Goal: Task Accomplishment & Management: Complete application form

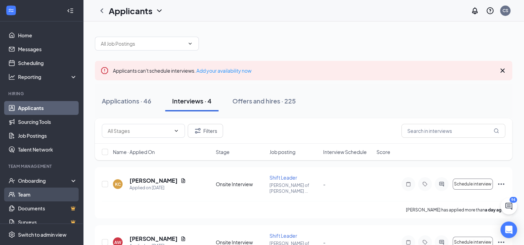
click at [45, 190] on link "Team" at bounding box center [47, 195] width 59 height 14
click at [43, 181] on div "Onboarding" at bounding box center [44, 180] width 53 height 7
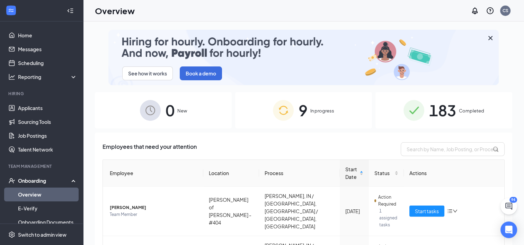
click at [253, 108] on div "9 In progress" at bounding box center [303, 110] width 137 height 36
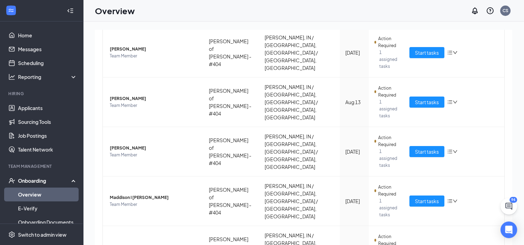
scroll to position [291, 0]
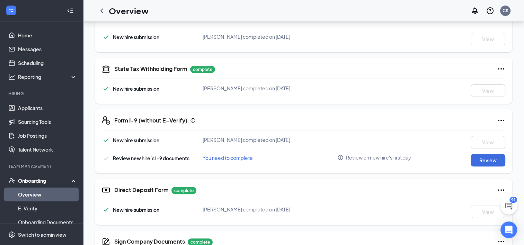
scroll to position [188, 0]
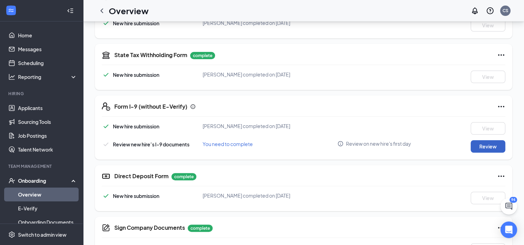
click at [493, 142] on button "Review" at bounding box center [487, 146] width 35 height 12
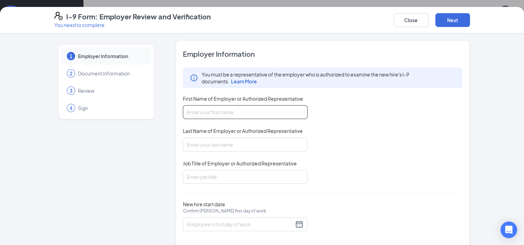
click at [278, 114] on input "First Name of Employer or Authorized Representative" at bounding box center [245, 112] width 125 height 14
type input "Jordan"
click at [281, 138] on input "Last Name of Employer or Authorized Representative" at bounding box center [245, 145] width 125 height 14
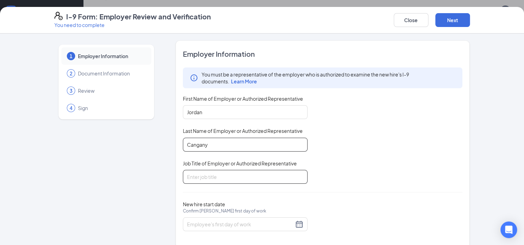
type input "Cangany"
click at [282, 171] on input "Job Title of Employer or Authorized Representative" at bounding box center [245, 177] width 125 height 14
type input "Manager"
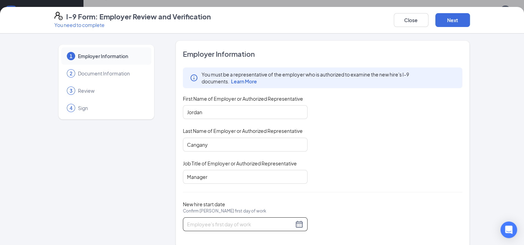
click at [295, 226] on div at bounding box center [245, 224] width 116 height 8
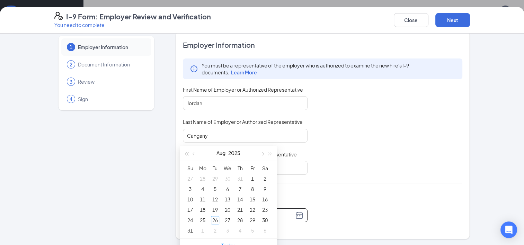
scroll to position [277, 0]
type input "[DATE]"
click at [202, 228] on div "1" at bounding box center [202, 228] width 8 height 8
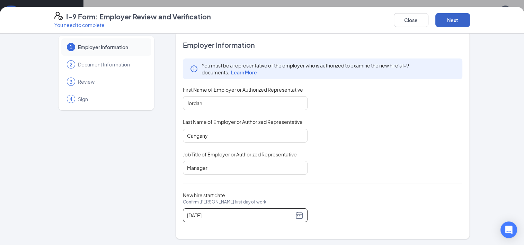
click at [451, 22] on button "Next" at bounding box center [452, 20] width 35 height 14
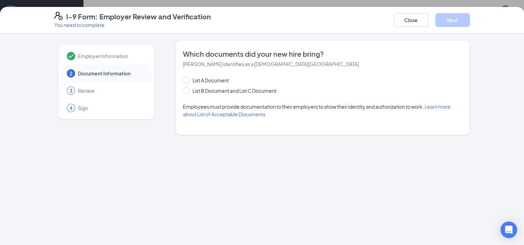
scroll to position [0, 0]
click at [246, 87] on span "List B Document and List C Document" at bounding box center [234, 91] width 89 height 8
click at [188, 87] on input "List B Document and List C Document" at bounding box center [185, 89] width 5 height 5
radio input "true"
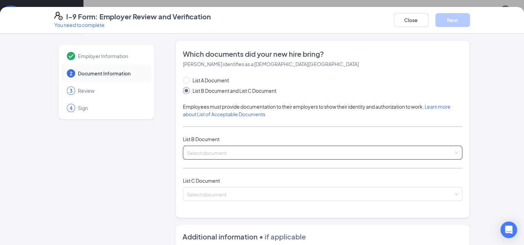
click at [216, 152] on input "search" at bounding box center [320, 151] width 267 height 10
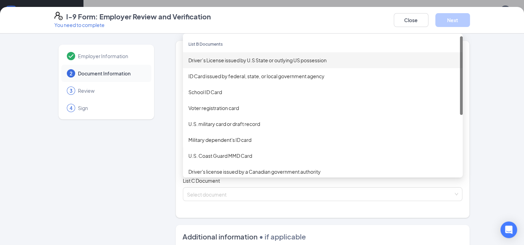
click at [244, 63] on div "Driver’s License issued by U.S State or outlying US possession" at bounding box center [322, 60] width 269 height 8
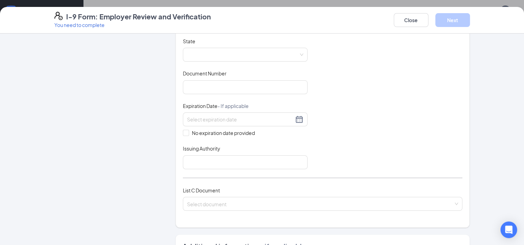
scroll to position [96, 0]
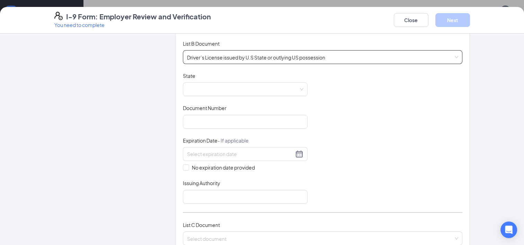
click at [233, 96] on div "Document Title Driver’s License issued by U.S State or outlying US possession S…" at bounding box center [323, 138] width 280 height 132
click at [233, 93] on span at bounding box center [245, 89] width 116 height 13
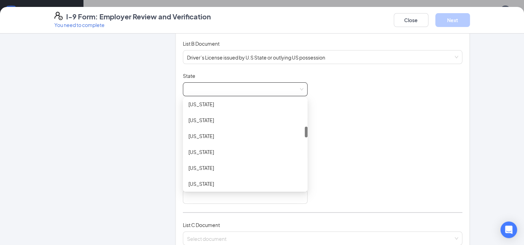
scroll to position [212, 0]
click at [221, 151] on div "[US_STATE]" at bounding box center [245, 151] width 114 height 8
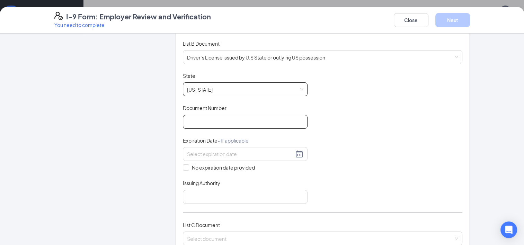
click at [223, 125] on input "Document Number" at bounding box center [245, 122] width 125 height 14
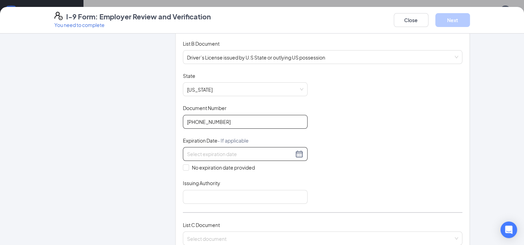
type input "[PHONE_NUMBER]"
click at [213, 153] on input at bounding box center [240, 154] width 107 height 8
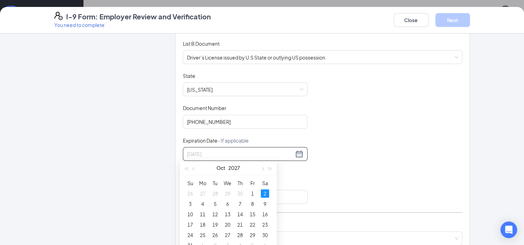
click at [264, 192] on div "2" at bounding box center [265, 193] width 8 height 8
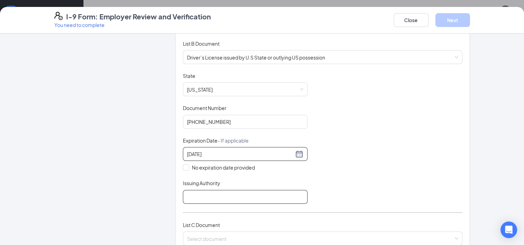
type input "[DATE]"
click at [237, 191] on input "Issuing Authority" at bounding box center [245, 197] width 125 height 14
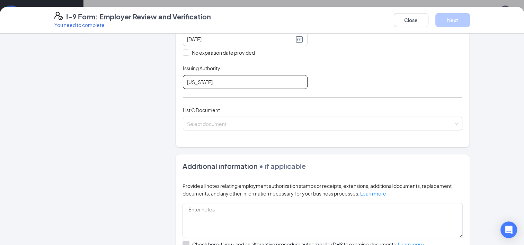
scroll to position [212, 0]
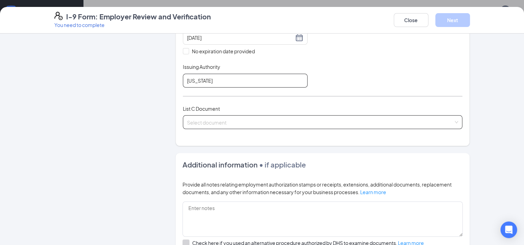
type input "[US_STATE]"
click at [228, 121] on input "search" at bounding box center [320, 121] width 267 height 10
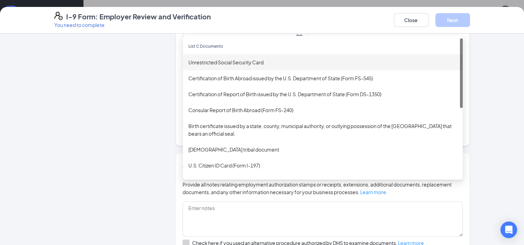
click at [230, 59] on div "Unrestricted Social Security Card" at bounding box center [322, 63] width 269 height 8
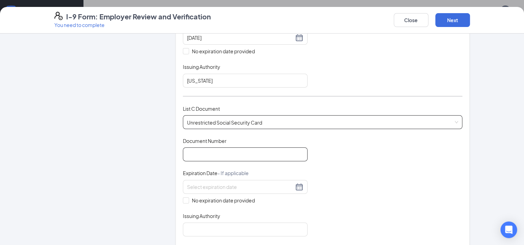
scroll to position [273, 0]
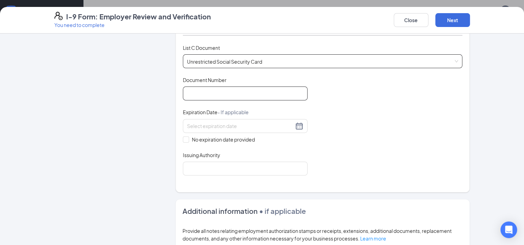
click at [223, 93] on input "Document Number" at bounding box center [245, 94] width 125 height 14
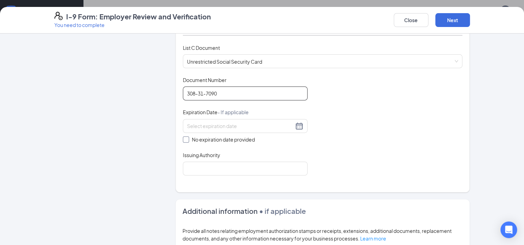
type input "308-31-7090"
click at [186, 136] on span at bounding box center [186, 139] width 6 height 6
click at [186, 136] on input "No expiration date provided" at bounding box center [185, 138] width 5 height 5
checkbox input "true"
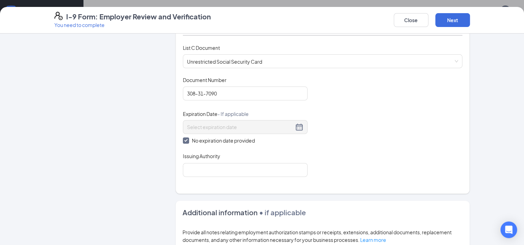
click at [209, 172] on input "Issuing Authority" at bounding box center [245, 170] width 125 height 14
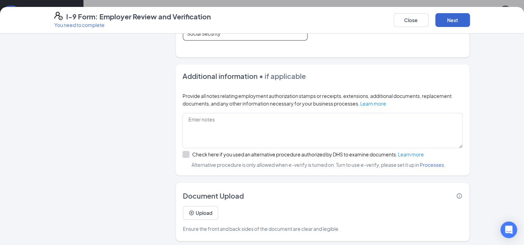
type input "Social Security"
click at [454, 20] on button "Next" at bounding box center [452, 20] width 35 height 14
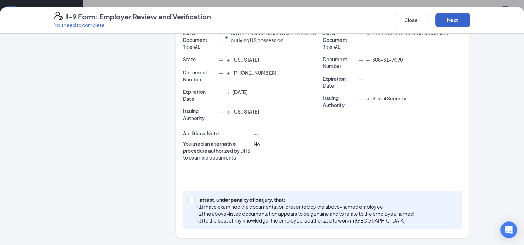
scroll to position [159, 0]
click at [202, 197] on p "I attest, under penalty of perjury, that:" at bounding box center [305, 200] width 216 height 7
click at [193, 198] on input "I attest, under penalty of [PERSON_NAME], that: (1) I have examined the documen…" at bounding box center [190, 200] width 5 height 5
checkbox input "true"
click at [456, 21] on button "Next" at bounding box center [452, 20] width 35 height 14
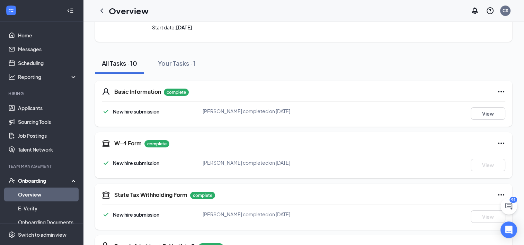
scroll to position [0, 0]
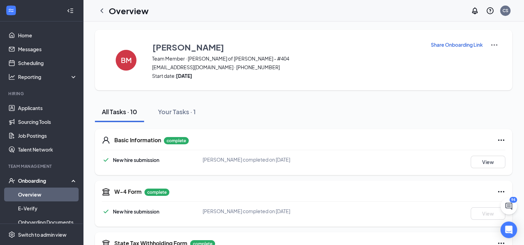
click at [57, 192] on link "Overview" at bounding box center [47, 195] width 59 height 14
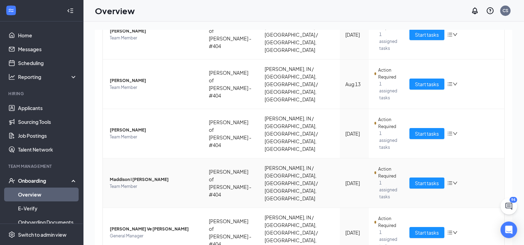
scroll to position [199, 0]
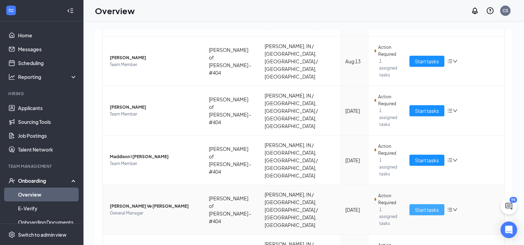
click at [425, 206] on span "Start tasks" at bounding box center [427, 210] width 24 height 8
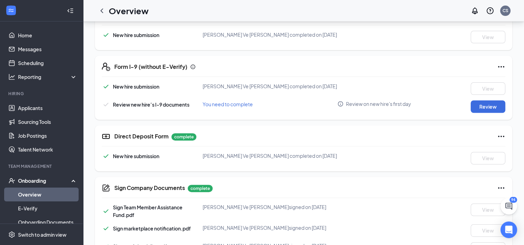
scroll to position [230, 0]
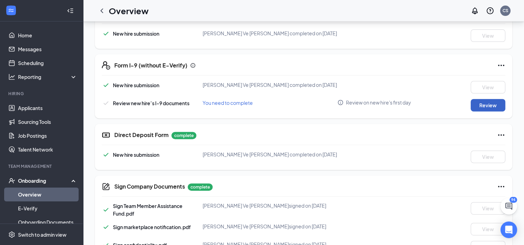
click at [496, 105] on button "Review" at bounding box center [487, 105] width 35 height 12
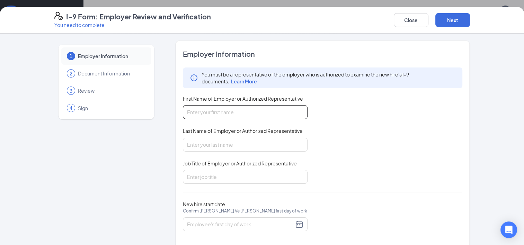
click at [271, 109] on input "First Name of Employer or Authorized Representative" at bounding box center [245, 112] width 125 height 14
click at [413, 17] on button "Close" at bounding box center [411, 20] width 35 height 14
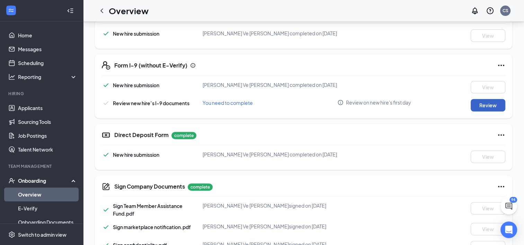
click at [476, 107] on button "Review" at bounding box center [487, 105] width 35 height 12
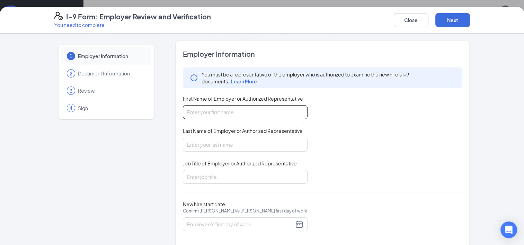
click at [275, 110] on input "First Name of Employer or Authorized Representative" at bounding box center [245, 112] width 125 height 14
type input "Jordan"
click at [266, 143] on input "Last Name of Employer or Authorized Representative" at bounding box center [245, 145] width 125 height 14
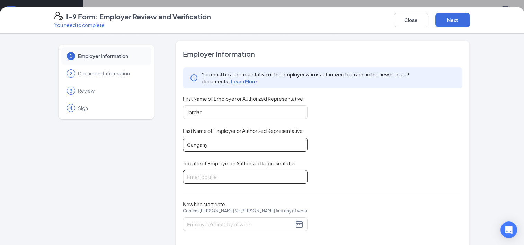
type input "Cangany"
click at [266, 171] on input "Job Title of Employer or Authorized Representative" at bounding box center [245, 177] width 125 height 14
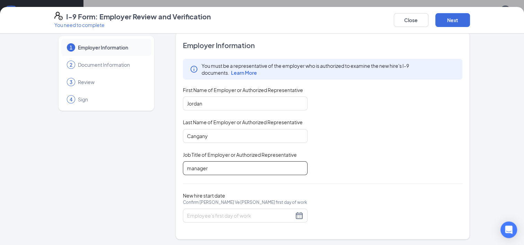
scroll to position [9, 0]
type input "manager"
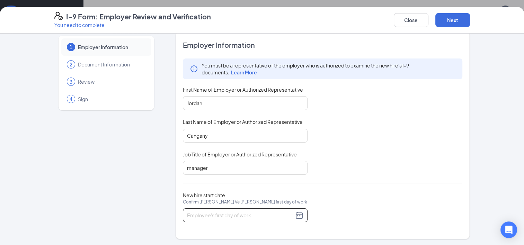
click at [297, 213] on div at bounding box center [245, 215] width 116 height 8
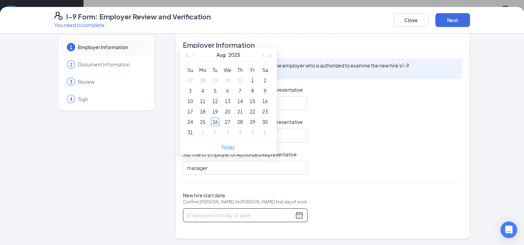
scroll to position [282, 0]
type input "[DATE]"
click at [200, 131] on div "1" at bounding box center [202, 132] width 8 height 8
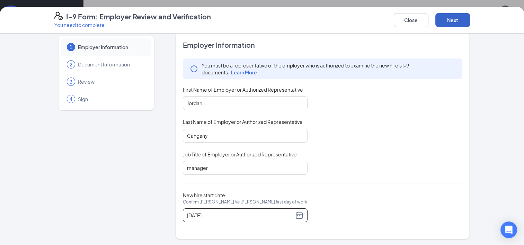
click at [459, 21] on button "Next" at bounding box center [452, 20] width 35 height 14
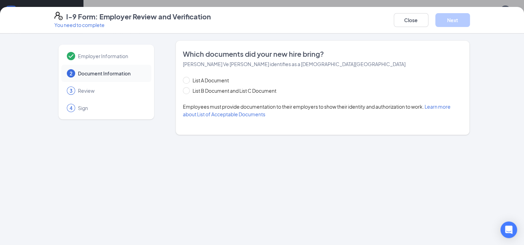
scroll to position [0, 0]
click at [242, 90] on span "List B Document and List C Document" at bounding box center [234, 91] width 89 height 8
click at [188, 90] on input "List B Document and List C Document" at bounding box center [185, 89] width 5 height 5
radio input "true"
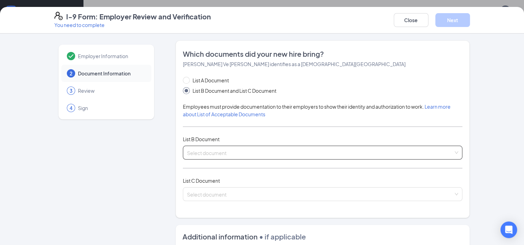
click at [220, 151] on input "search" at bounding box center [320, 151] width 267 height 10
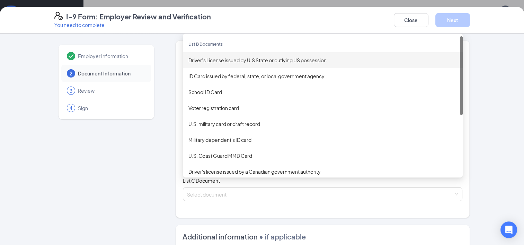
click at [239, 55] on div "Driver’s License issued by U.S State or outlying US possession" at bounding box center [323, 60] width 280 height 16
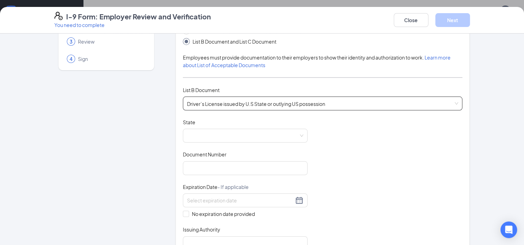
scroll to position [50, 0]
click at [196, 138] on span at bounding box center [245, 135] width 116 height 13
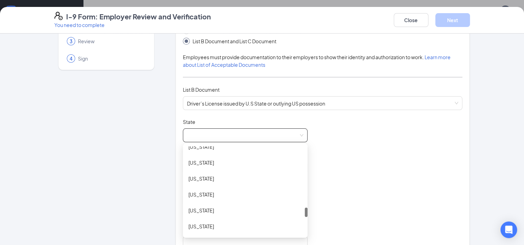
scroll to position [574, 0]
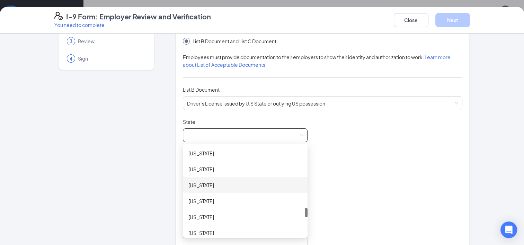
click at [217, 187] on div "[US_STATE]" at bounding box center [245, 185] width 114 height 8
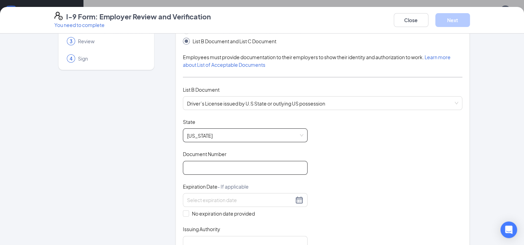
click at [217, 170] on input "Document Number" at bounding box center [245, 168] width 125 height 14
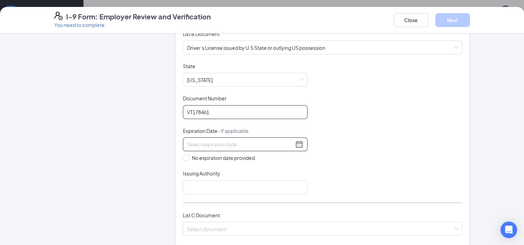
type input "VT178461"
click at [206, 144] on input at bounding box center [240, 145] width 107 height 8
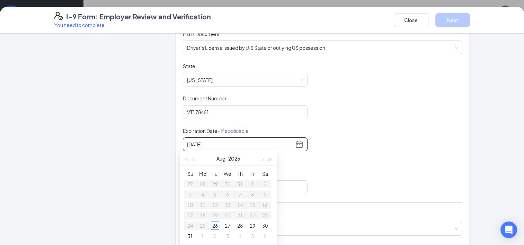
click at [237, 147] on input "[DATE]" at bounding box center [240, 145] width 107 height 8
click at [228, 185] on div "2" at bounding box center [227, 184] width 8 height 8
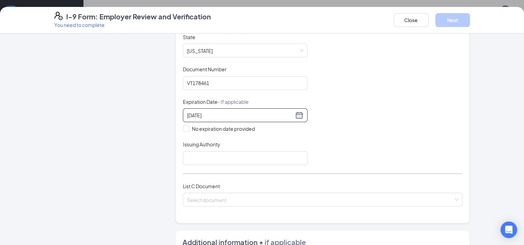
scroll to position [138, 0]
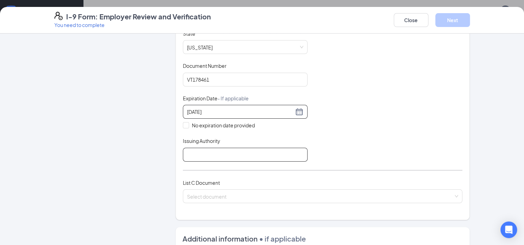
type input "[DATE]"
click at [240, 148] on input "Issuing Authority" at bounding box center [245, 155] width 125 height 14
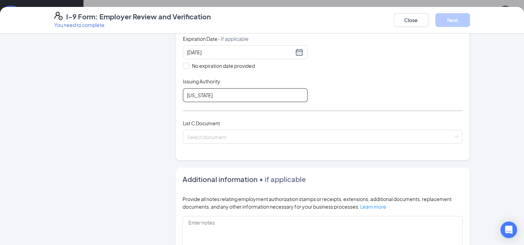
scroll to position [198, 0]
type input "[US_STATE]"
click at [232, 136] on input "search" at bounding box center [320, 135] width 267 height 10
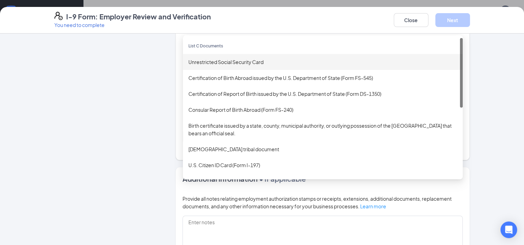
click at [222, 65] on div "Unrestricted Social Security Card" at bounding box center [323, 62] width 280 height 16
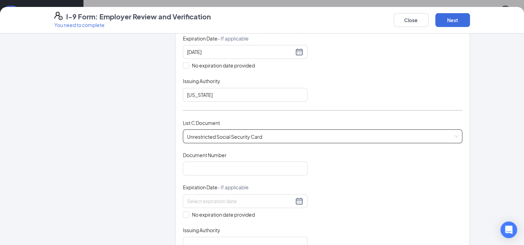
scroll to position [242, 0]
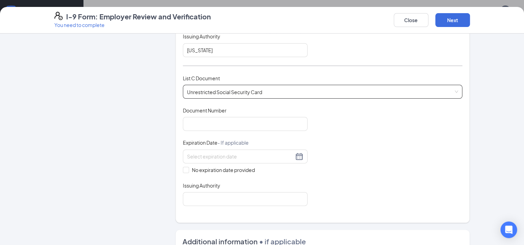
click at [223, 128] on div "Document Title Unrestricted Social Security Card Document Number Expiration Dat…" at bounding box center [323, 156] width 280 height 99
click at [223, 122] on input "Document Number" at bounding box center [245, 124] width 125 height 14
type input "315-17-7580"
click at [184, 168] on input "No expiration date provided" at bounding box center [185, 169] width 5 height 5
checkbox input "true"
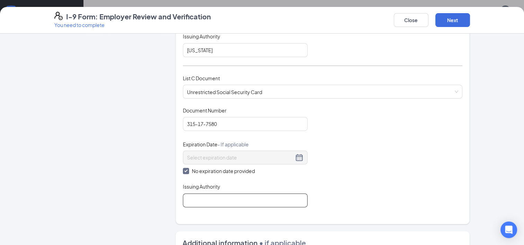
click at [200, 194] on input "Issuing Authority" at bounding box center [245, 201] width 125 height 14
type input "Social Security"
click at [433, 107] on div "Document Title Unrestricted Social Security Card Document Number 315-17-7580 Ex…" at bounding box center [323, 157] width 280 height 100
click at [459, 16] on button "Next" at bounding box center [452, 20] width 35 height 14
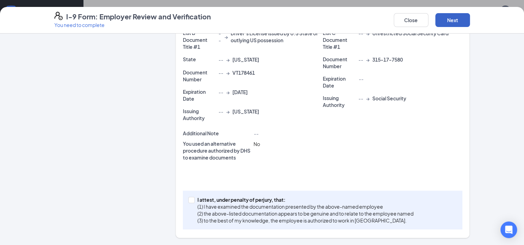
scroll to position [159, 0]
click at [195, 198] on span "I attest, under penalty of [PERSON_NAME], that: (1) I have examined the documen…" at bounding box center [306, 211] width 222 height 28
click at [192, 198] on input "I attest, under penalty of [PERSON_NAME], that: (1) I have examined the documen…" at bounding box center [190, 200] width 5 height 5
checkbox input "true"
click at [449, 25] on button "Next" at bounding box center [452, 20] width 35 height 14
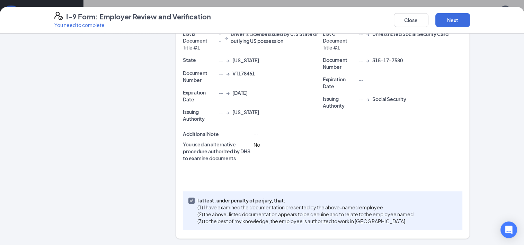
scroll to position [0, 0]
